Goal: Task Accomplishment & Management: Manage account settings

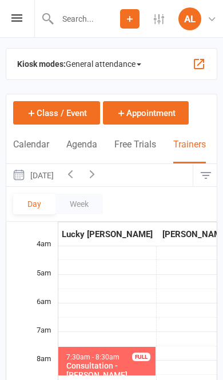
click at [59, 178] on button "[DATE]" at bounding box center [32, 175] width 53 height 22
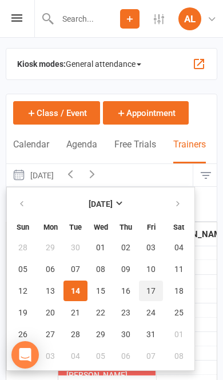
click at [145, 296] on button "17" at bounding box center [151, 291] width 24 height 21
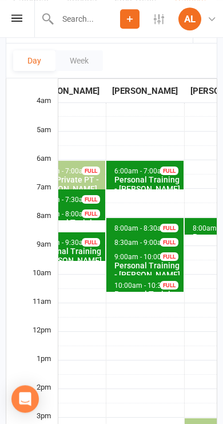
scroll to position [0, 284]
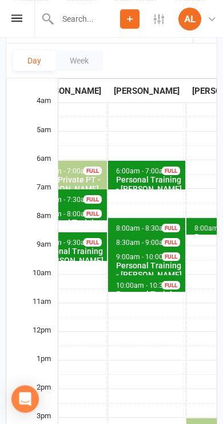
click at [116, 281] on span "10:00am - 10:30am" at bounding box center [147, 285] width 62 height 8
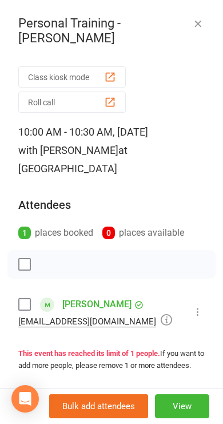
click at [203, 27] on icon "button" at bounding box center [197, 23] width 11 height 11
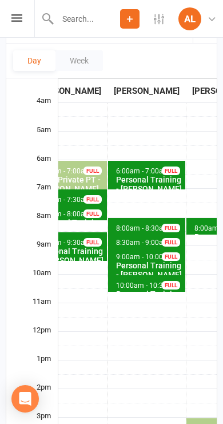
click at [129, 281] on span "10:00am - 10:30am" at bounding box center [147, 285] width 62 height 8
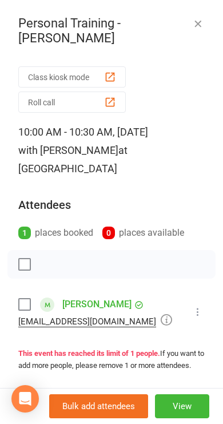
click at [77, 295] on link "[PERSON_NAME]" at bounding box center [96, 304] width 69 height 18
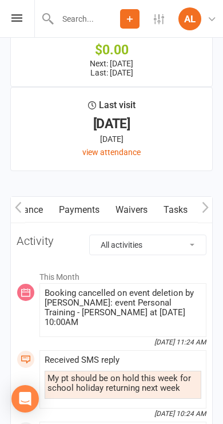
scroll to position [0, 156]
click at [83, 218] on link "Payments" at bounding box center [78, 210] width 57 height 26
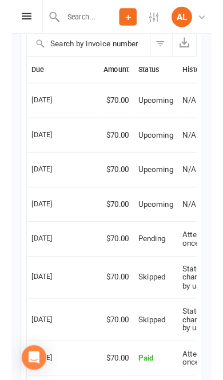
scroll to position [1672, 0]
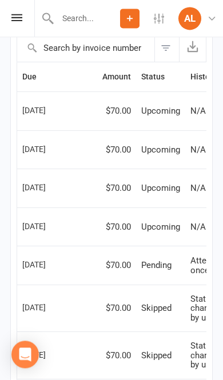
scroll to position [1296, 0]
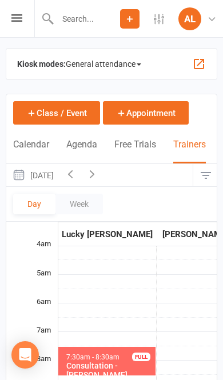
click at [54, 177] on button "[DATE]" at bounding box center [32, 175] width 53 height 22
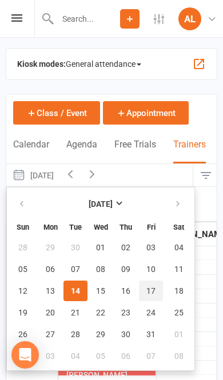
click at [157, 288] on button "17" at bounding box center [151, 291] width 24 height 21
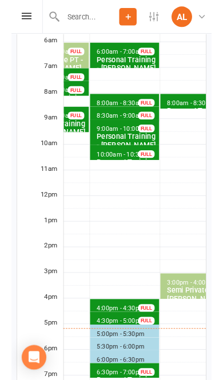
scroll to position [274, 0]
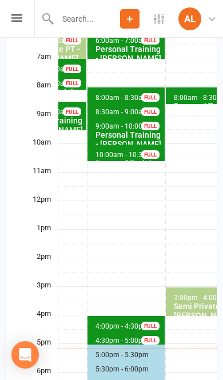
click at [108, 303] on td "6:00am - 7:00am Personal Training - [PERSON_NAME] FULL 8:00am - 8:30am Personal…" at bounding box center [126, 258] width 78 height 571
click at [99, 316] on span "4:00pm - 4:30pm Personal Training - [GEOGRAPHIC_DATA] FULL" at bounding box center [125, 324] width 77 height 17
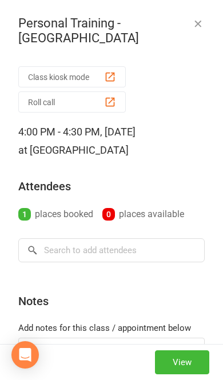
click at [198, 30] on button "button" at bounding box center [198, 24] width 14 height 14
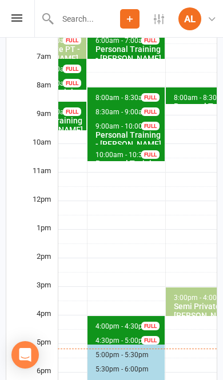
click at [141, 336] on div "FULL" at bounding box center [150, 340] width 18 height 9
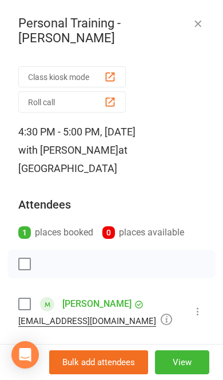
click at [192, 363] on button "View" at bounding box center [182, 363] width 54 height 24
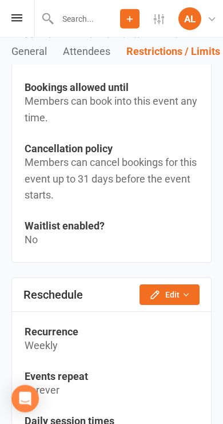
click at [174, 287] on button "Edit" at bounding box center [170, 294] width 60 height 21
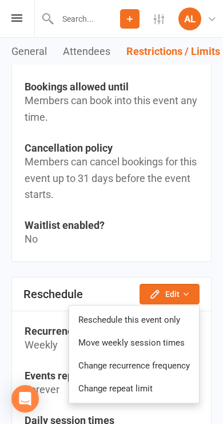
click at [161, 317] on link "Reschedule this event only" at bounding box center [134, 319] width 130 height 23
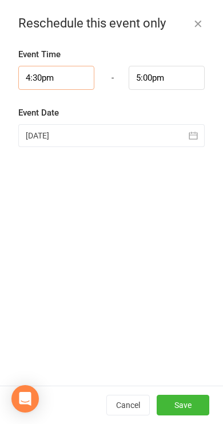
click at [54, 80] on input "4:30pm" at bounding box center [56, 78] width 76 height 24
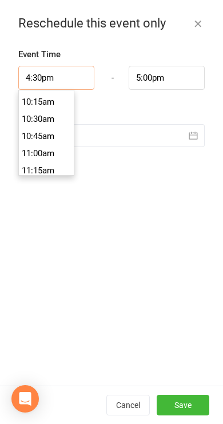
scroll to position [691, 0]
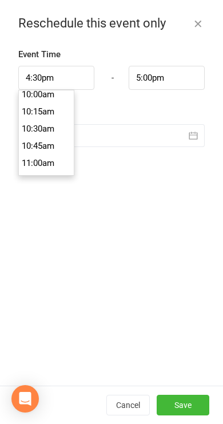
click at [49, 133] on li "10:30am" at bounding box center [46, 128] width 55 height 17
type input "10:30am"
type input "11:00am"
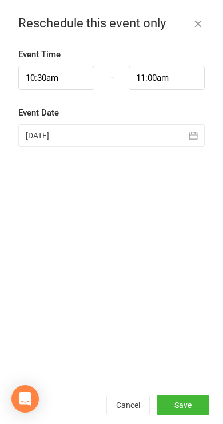
click at [174, 188] on div "Event Time 10:30am 12:00am 12:15am 12:30am 12:45am 1:00am 1:15am 1:30am 1:45am …" at bounding box center [111, 216] width 223 height 338
click at [188, 380] on button "Save" at bounding box center [183, 405] width 53 height 21
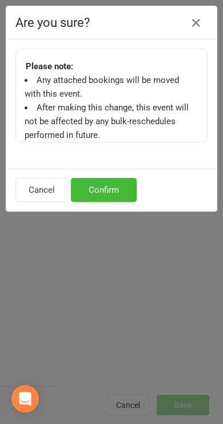
click at [98, 181] on button "Confirm" at bounding box center [104, 190] width 66 height 24
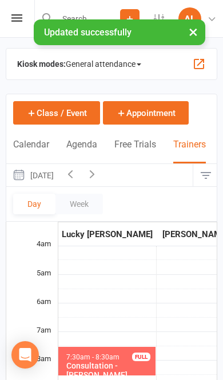
click at [43, 180] on button "[DATE]" at bounding box center [32, 175] width 53 height 22
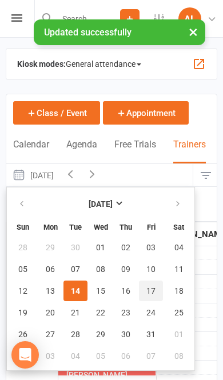
click at [150, 287] on span "17" at bounding box center [150, 291] width 9 height 9
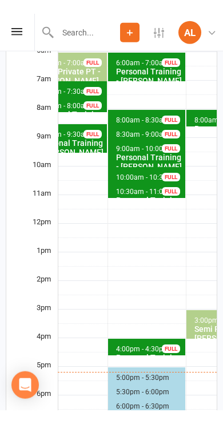
scroll to position [252, 0]
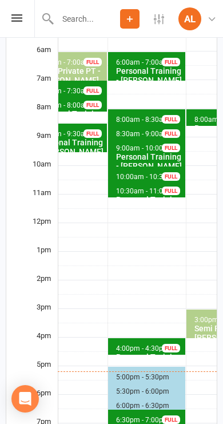
click at [133, 195] on div "Personal Training - [PERSON_NAME]" at bounding box center [149, 204] width 67 height 18
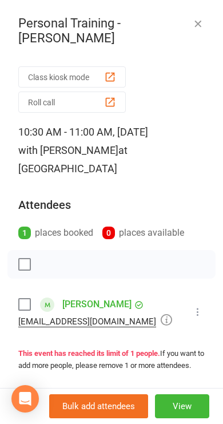
click at [202, 22] on icon "button" at bounding box center [197, 23] width 11 height 11
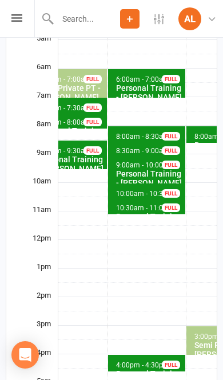
scroll to position [234, 0]
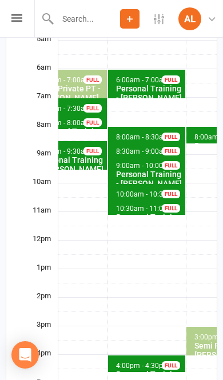
click at [132, 190] on span "10:00am - 10:30am" at bounding box center [147, 194] width 62 height 8
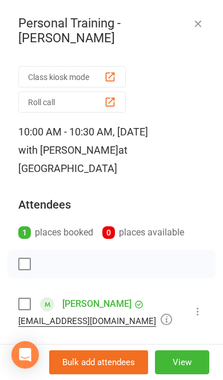
click at [200, 21] on icon "button" at bounding box center [197, 23] width 11 height 11
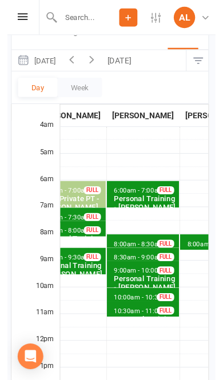
scroll to position [118, 1]
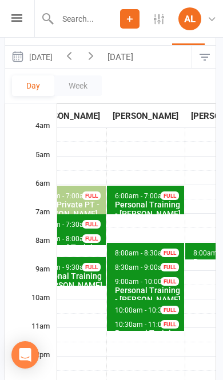
click at [142, 63] on button "[DATE]" at bounding box center [122, 57] width 40 height 22
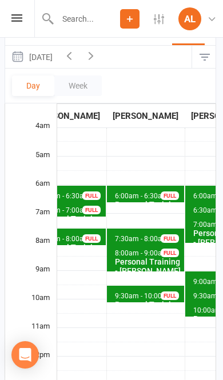
click at [58, 59] on button "[DATE]" at bounding box center [31, 57] width 53 height 22
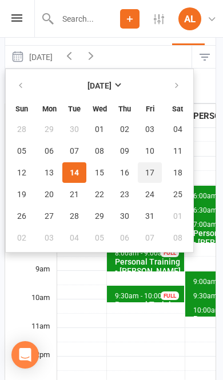
click at [148, 166] on button "17" at bounding box center [150, 172] width 24 height 21
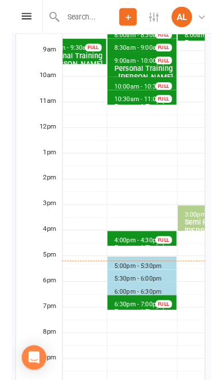
scroll to position [261, 1]
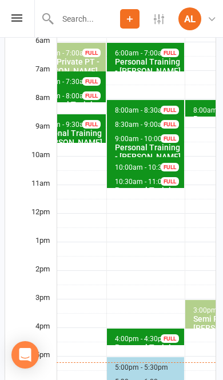
click at [127, 357] on span "5:00pm - 5:30pm HIIT Class" at bounding box center [145, 365] width 77 height 17
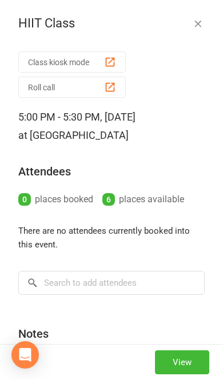
click at [196, 19] on icon "button" at bounding box center [197, 23] width 11 height 11
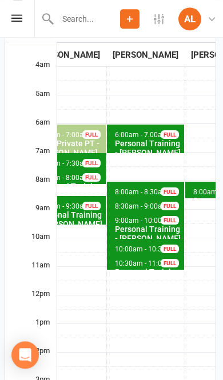
scroll to position [67, 1]
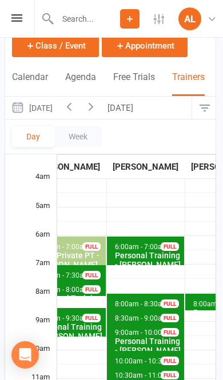
click at [75, 109] on icon "button" at bounding box center [69, 106] width 13 height 13
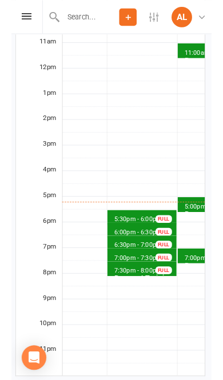
scroll to position [417, 1]
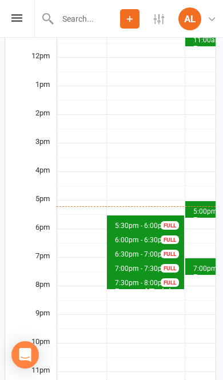
click at [134, 216] on span "5:30pm - 6:00pm Personal Training - [PERSON_NAME] Round FULL" at bounding box center [145, 224] width 77 height 17
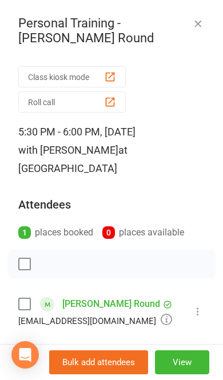
click at [200, 26] on icon "button" at bounding box center [197, 23] width 11 height 11
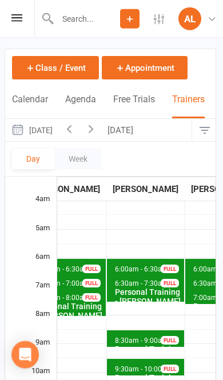
click at [97, 130] on icon "button" at bounding box center [91, 128] width 13 height 13
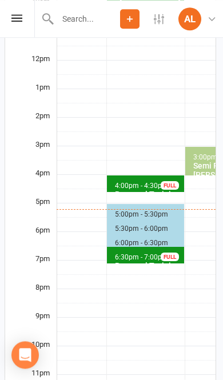
click at [139, 182] on span "4:00pm - 4:30pm" at bounding box center [141, 186] width 54 height 8
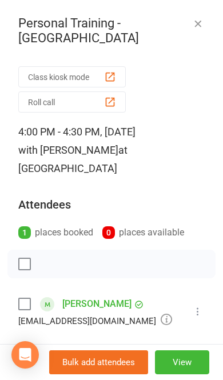
click at [203, 23] on icon "button" at bounding box center [197, 23] width 11 height 11
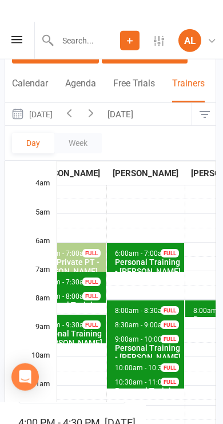
scroll to position [53, 1]
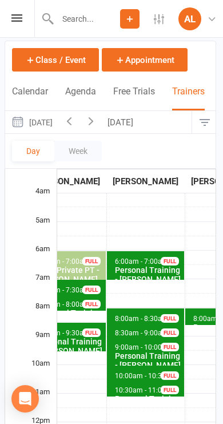
click at [80, 124] on button "button" at bounding box center [69, 122] width 22 height 22
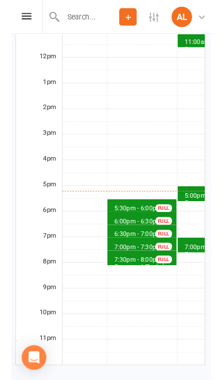
scroll to position [431, 1]
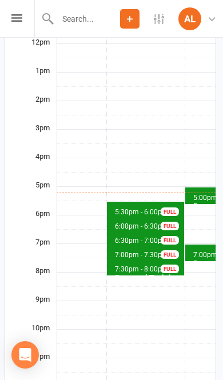
click at [138, 251] on span "7:00pm - 7:30pm" at bounding box center [141, 255] width 54 height 8
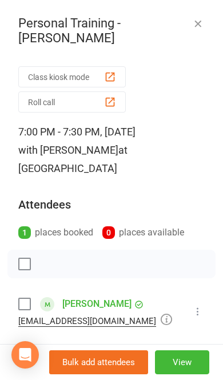
click at [203, 21] on icon "button" at bounding box center [197, 23] width 11 height 11
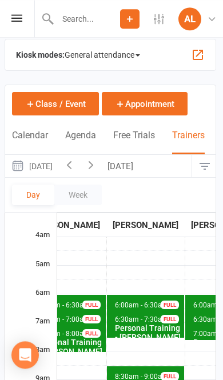
click at [97, 168] on icon "button" at bounding box center [91, 164] width 13 height 13
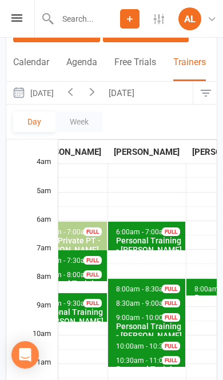
scroll to position [0, 0]
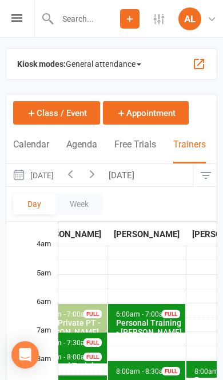
click at [59, 180] on button "[DATE]" at bounding box center [32, 175] width 53 height 22
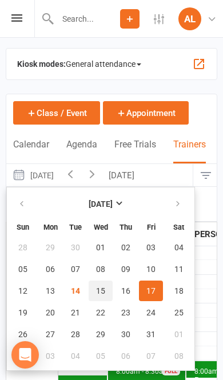
click at [110, 291] on button "15" at bounding box center [101, 291] width 24 height 21
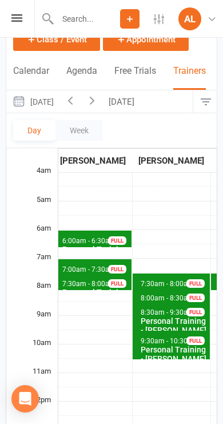
scroll to position [0, 261]
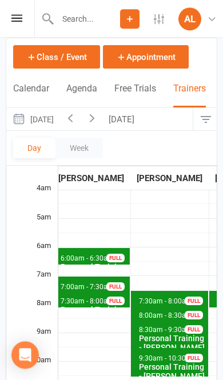
click at [143, 124] on button "[DATE]" at bounding box center [123, 119] width 40 height 22
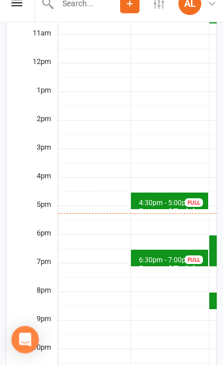
scroll to position [412, 0]
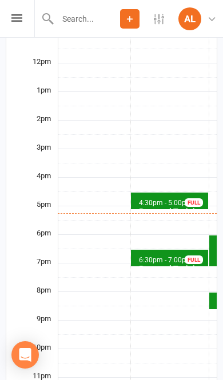
click at [156, 199] on span "4:30pm - 5:00pm" at bounding box center [165, 203] width 54 height 8
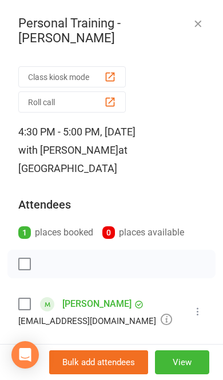
click at [195, 312] on icon at bounding box center [197, 311] width 11 height 11
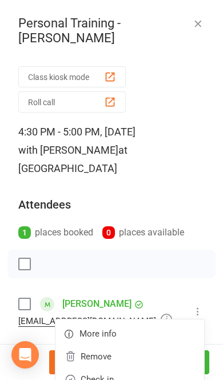
click at [154, 375] on link "Check in" at bounding box center [129, 379] width 149 height 23
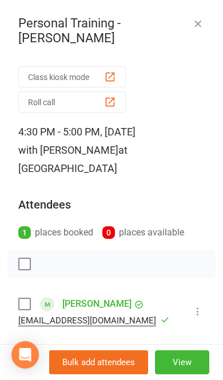
click at [201, 26] on icon "button" at bounding box center [197, 23] width 11 height 11
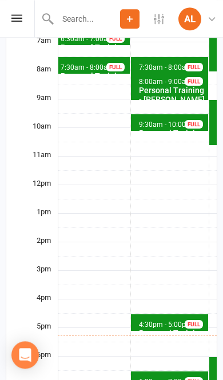
click at [163, 121] on span "9:30am - 10:00am" at bounding box center [167, 125] width 58 height 8
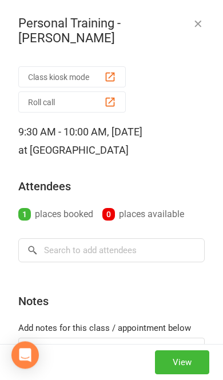
scroll to position [290, 0]
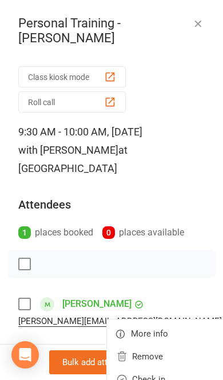
click at [157, 375] on link "Check in" at bounding box center [181, 379] width 149 height 23
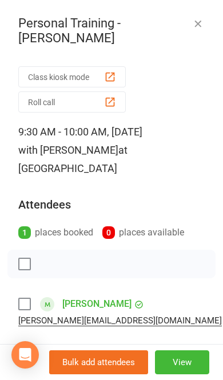
click at [196, 30] on button "button" at bounding box center [198, 24] width 14 height 14
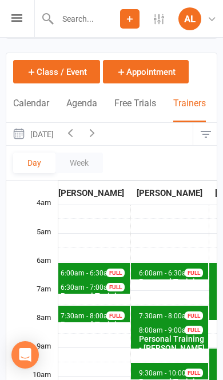
scroll to position [0, 0]
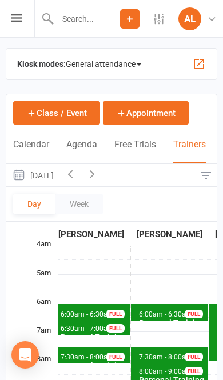
click at [103, 178] on button "button" at bounding box center [92, 175] width 22 height 22
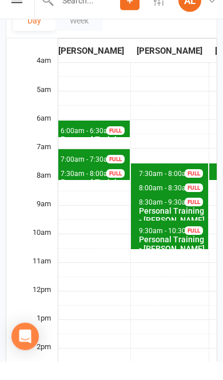
scroll to position [184, 0]
